Goal: Communication & Community: Answer question/provide support

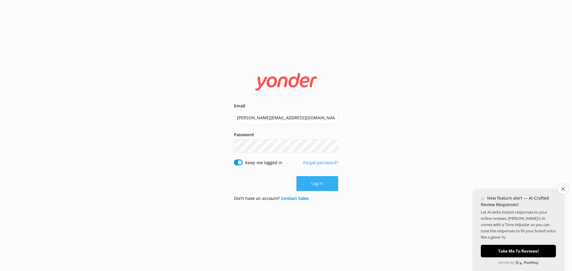
click at [313, 186] on button "Log in" at bounding box center [317, 183] width 42 height 15
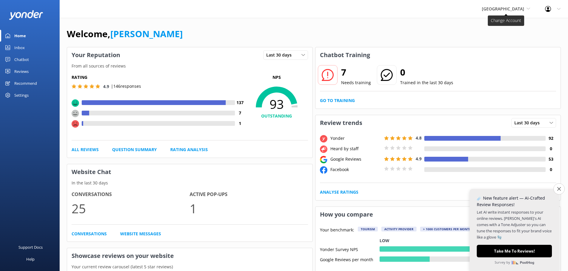
click at [501, 9] on span "[GEOGRAPHIC_DATA]" at bounding box center [503, 9] width 42 height 6
drag, startPoint x: 338, startPoint y: 32, endPoint x: 330, endPoint y: 31, distance: 7.5
click at [330, 31] on div "Welcome, Claudelle" at bounding box center [314, 37] width 494 height 20
click at [25, 45] on link "Inbox" at bounding box center [30, 48] width 60 height 12
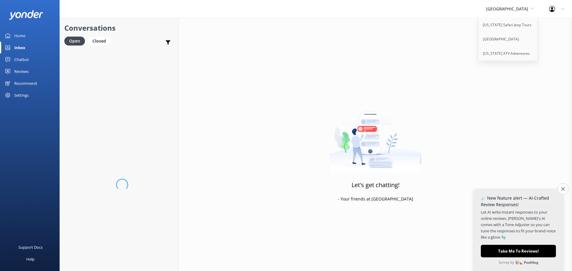
click at [114, 18] on div "Conversations Open Closed Important Assigned to me Unassigned" at bounding box center [119, 33] width 119 height 31
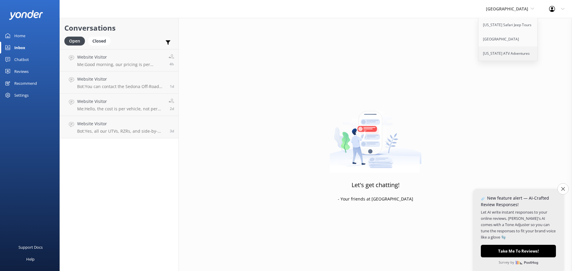
click at [492, 52] on link "[US_STATE] ATV Adventures" at bounding box center [509, 53] width 60 height 14
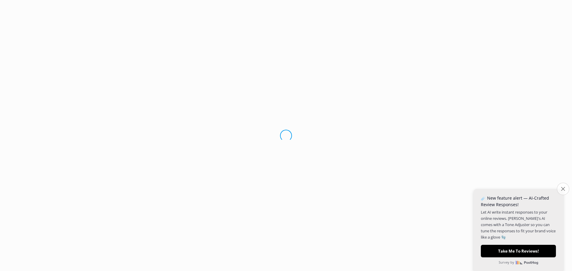
click at [564, 188] on icon "Close survey" at bounding box center [563, 189] width 4 height 4
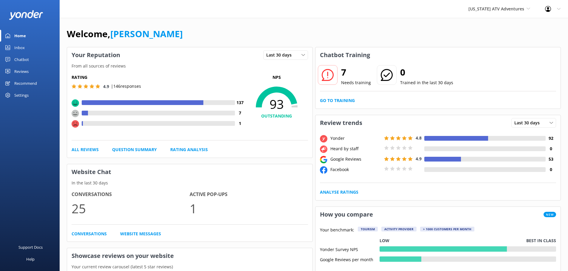
click at [14, 48] on link "Inbox" at bounding box center [30, 48] width 60 height 12
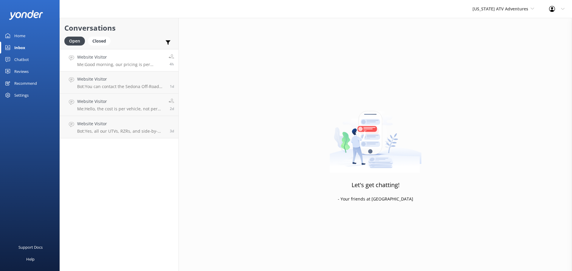
click at [144, 63] on p "Me: Good morning, our pricing is per vehicle not per person on our rentals." at bounding box center [120, 64] width 87 height 5
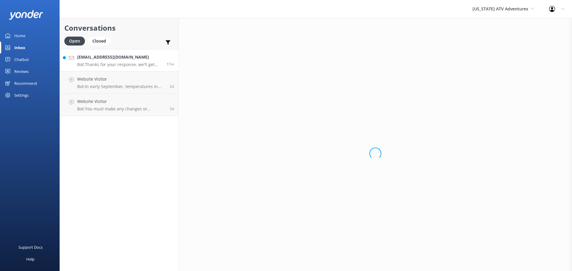
click at [122, 63] on p "Bot: Thanks for your response, we'll get back to you as soon as we can during o…" at bounding box center [119, 64] width 85 height 5
click at [145, 61] on div "[EMAIL_ADDRESS][DOMAIN_NAME] Bot: Thanks for your response, we'll get back to y…" at bounding box center [119, 60] width 85 height 13
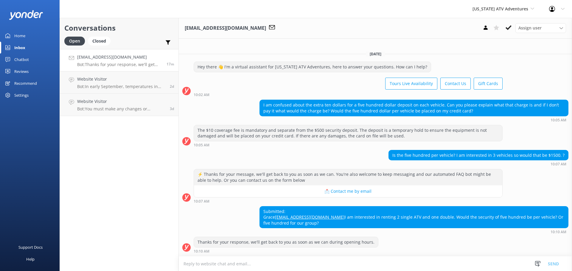
drag, startPoint x: 213, startPoint y: 263, endPoint x: 210, endPoint y: 262, distance: 3.6
click at [211, 263] on textarea at bounding box center [375, 264] width 393 height 15
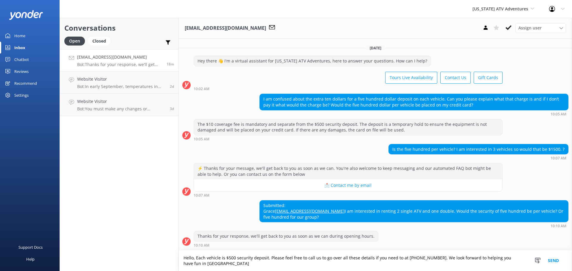
scroll to position [4, 0]
type textarea "Hello, Each vehicle is $500 security deposit. Please feel free to call us to go…"
click at [555, 261] on button "Send" at bounding box center [553, 261] width 22 height 21
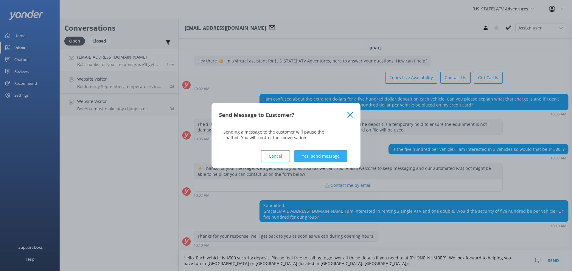
click at [323, 151] on button "Yes, send message" at bounding box center [320, 156] width 53 height 12
